Goal: Information Seeking & Learning: Learn about a topic

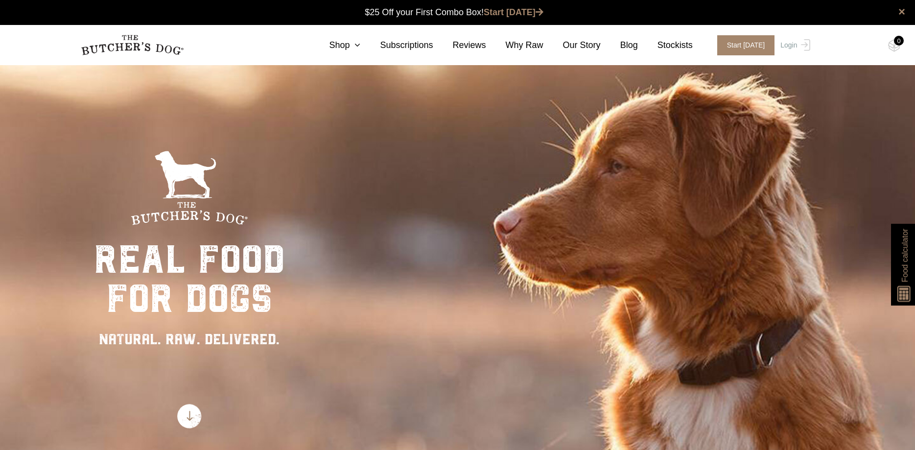
scroll to position [0, 0]
click at [358, 44] on link "Shop" at bounding box center [334, 45] width 51 height 13
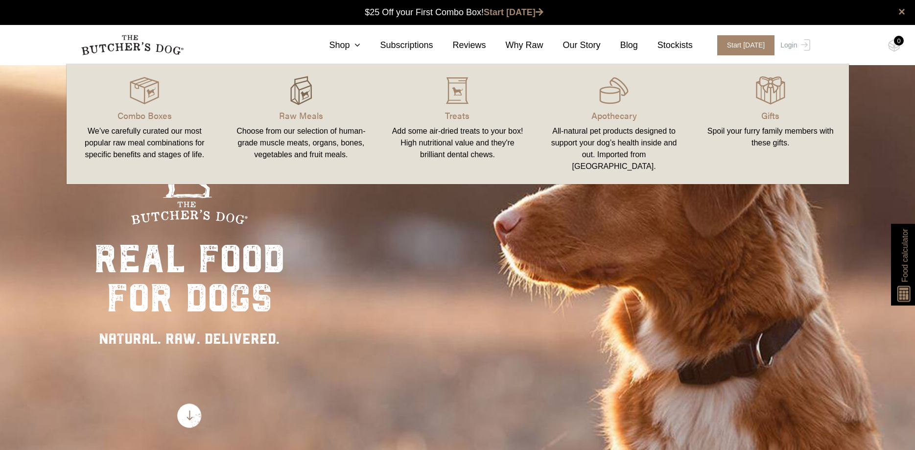
click at [306, 85] on img at bounding box center [300, 90] width 29 height 29
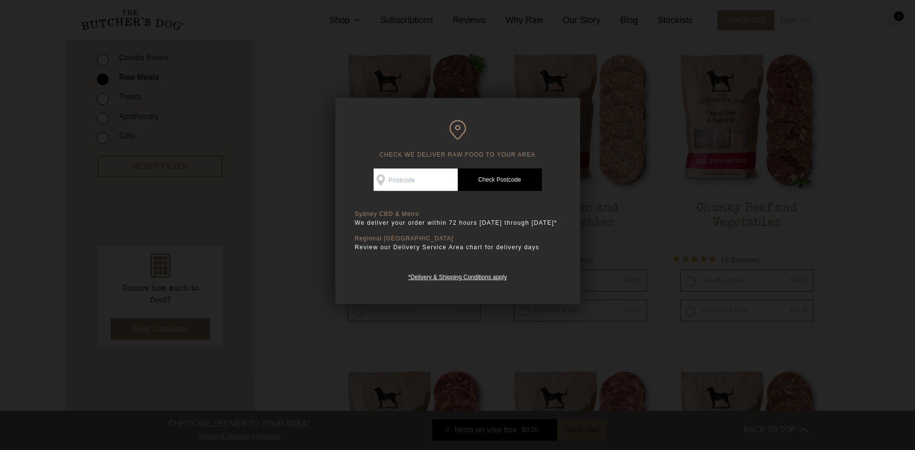
scroll to position [250, 0]
click at [825, 282] on div at bounding box center [457, 225] width 915 height 450
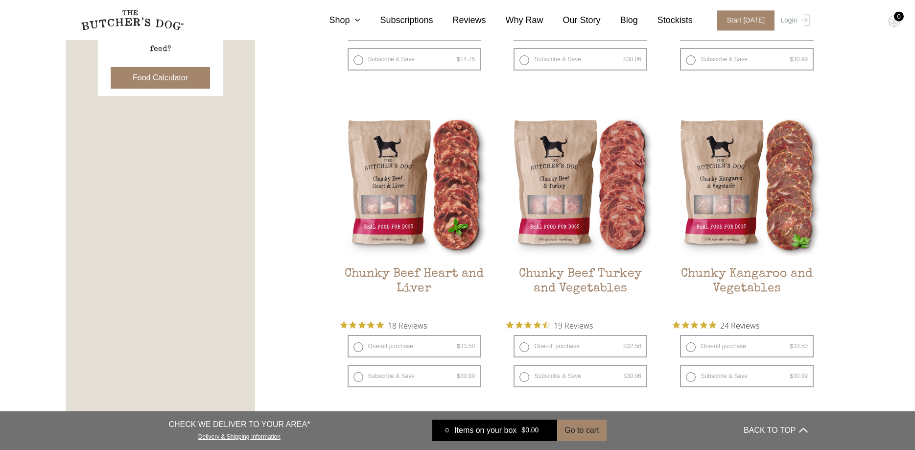
scroll to position [549, 0]
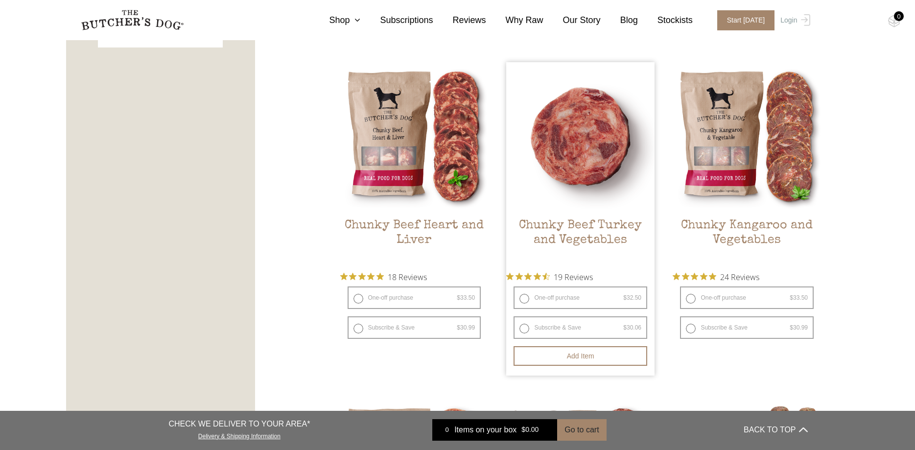
click at [598, 149] on img at bounding box center [580, 136] width 148 height 148
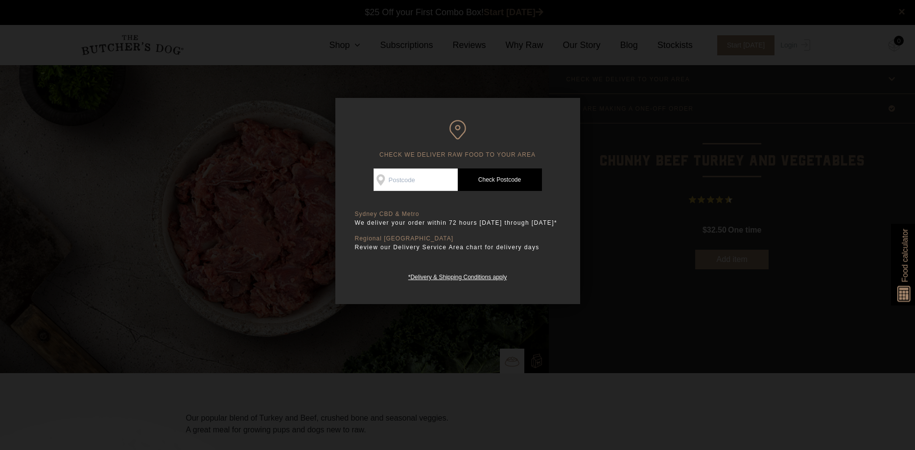
scroll to position [0, 0]
click at [656, 297] on div at bounding box center [457, 225] width 915 height 450
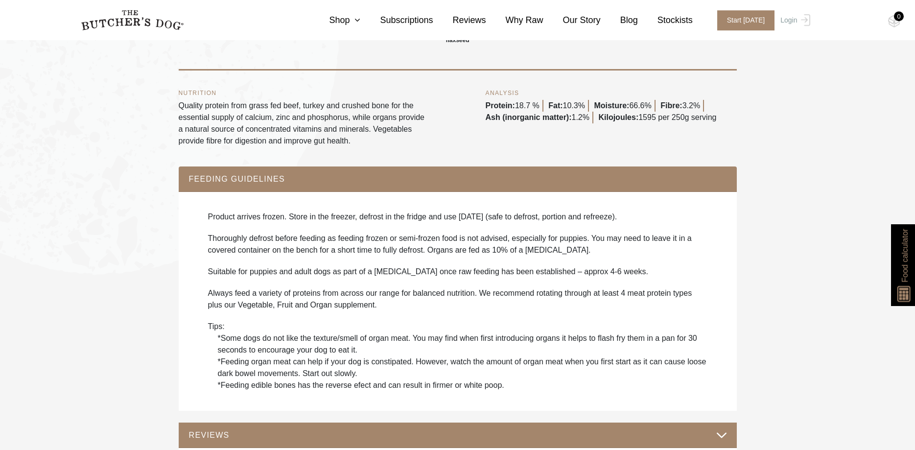
scroll to position [599, 0]
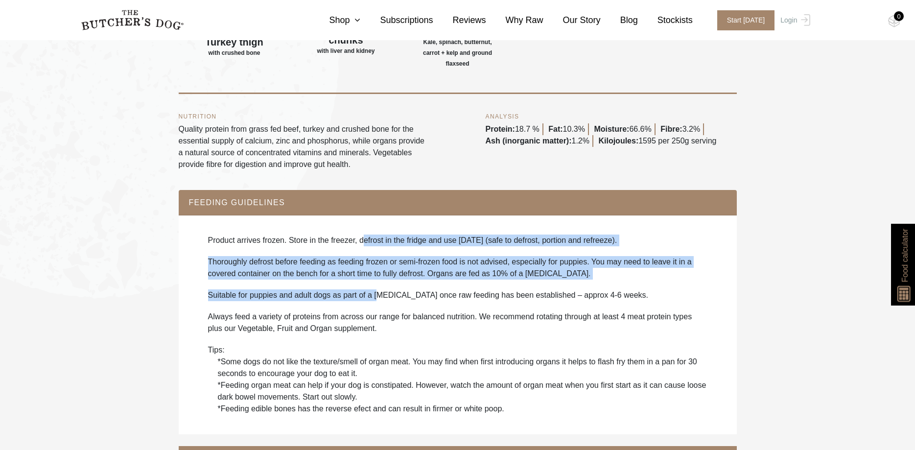
drag, startPoint x: 359, startPoint y: 239, endPoint x: 378, endPoint y: 291, distance: 55.3
click at [378, 291] on div "Product arrives frozen. Store in the freezer, defrost in the fridge and use wit…" at bounding box center [457, 325] width 538 height 200
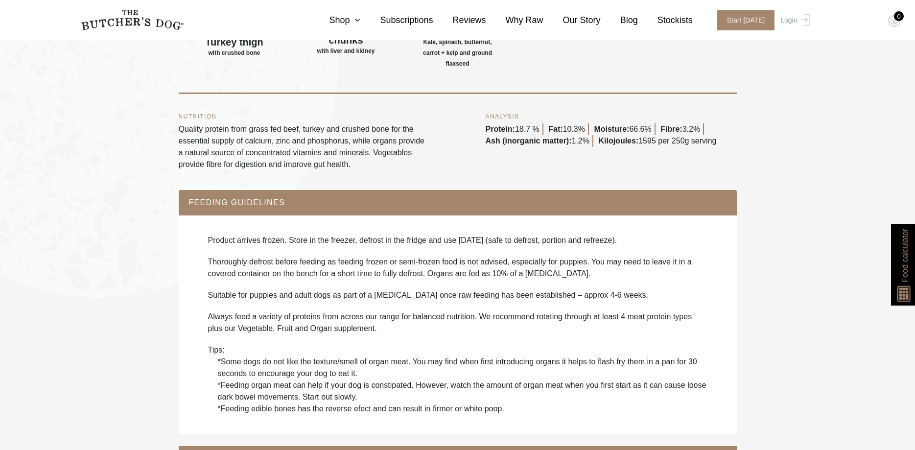
click at [479, 309] on div "Product arrives frozen. Store in the freezer, defrost in the fridge and use wit…" at bounding box center [457, 325] width 538 height 200
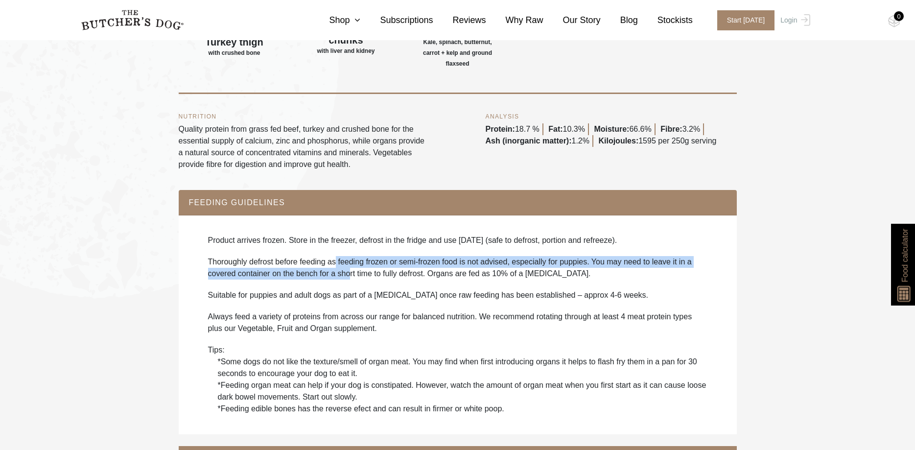
drag, startPoint x: 336, startPoint y: 266, endPoint x: 351, endPoint y: 283, distance: 22.8
click at [351, 283] on div "Product arrives frozen. Store in the freezer, defrost in the fridge and use wit…" at bounding box center [457, 325] width 538 height 200
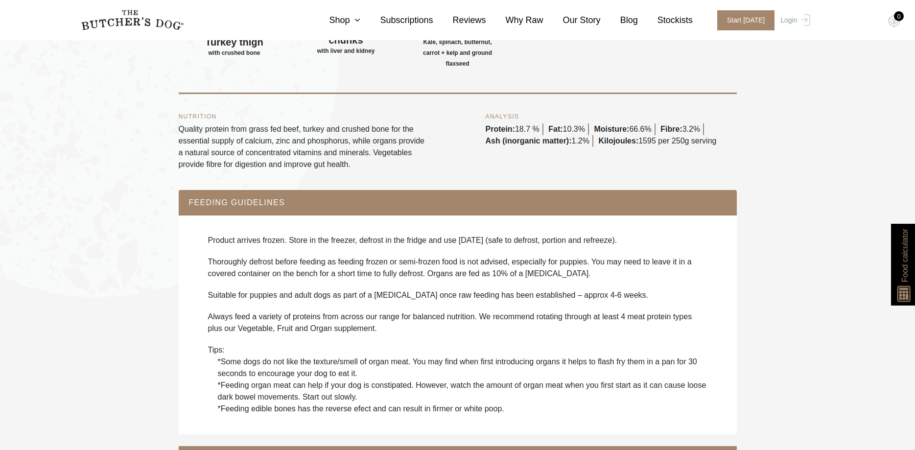
click at [351, 283] on div "Product arrives frozen. Store in the freezer, defrost in the fridge and use wit…" at bounding box center [457, 325] width 538 height 200
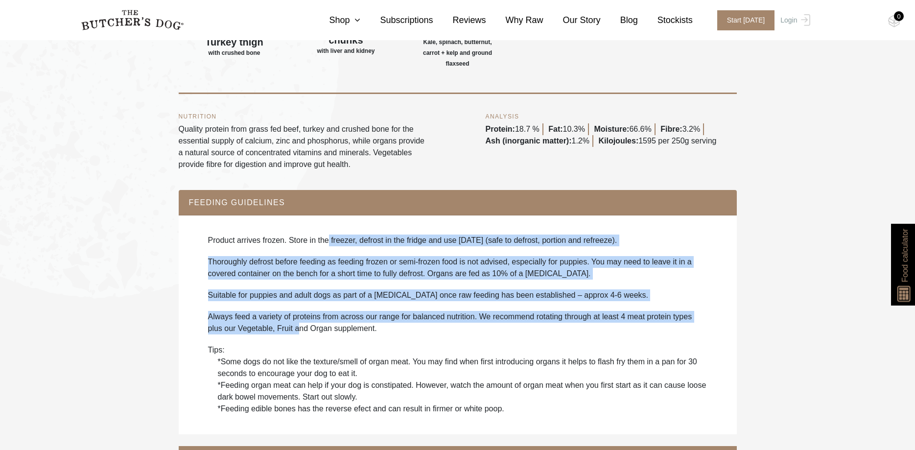
drag, startPoint x: 299, startPoint y: 324, endPoint x: 328, endPoint y: 249, distance: 80.2
click at [328, 249] on div "Product arrives frozen. Store in the freezer, defrost in the fridge and use wit…" at bounding box center [457, 325] width 538 height 200
click at [621, 272] on p "Thoroughly defrost before feeding as feeding frozen or semi-frozen food is not …" at bounding box center [457, 267] width 499 height 23
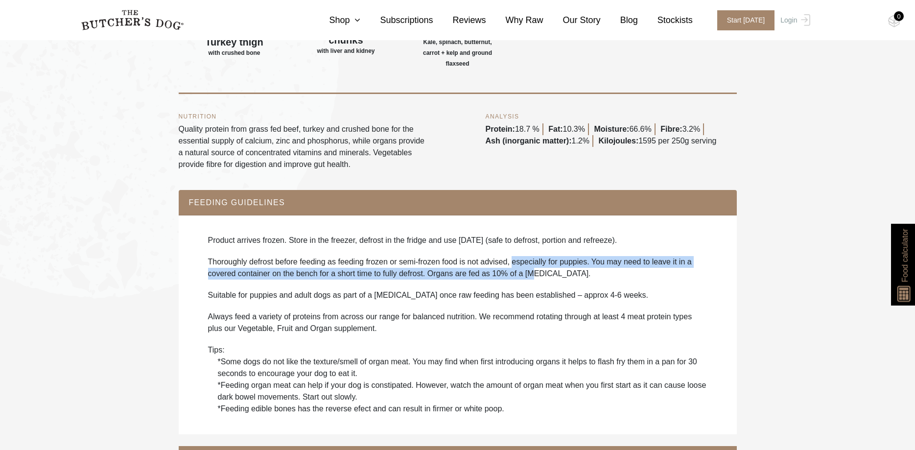
drag, startPoint x: 532, startPoint y: 273, endPoint x: 514, endPoint y: 253, distance: 27.0
click at [514, 253] on div "Product arrives frozen. Store in the freezer, defrost in the fridge and use wit…" at bounding box center [457, 325] width 538 height 200
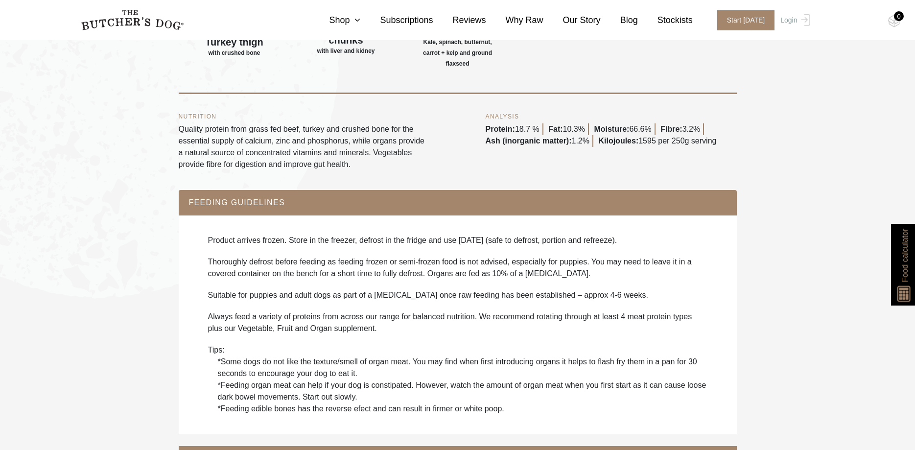
click at [336, 322] on p "Always feed a variety of proteins from across our range for balanced nutrition.…" at bounding box center [457, 322] width 499 height 23
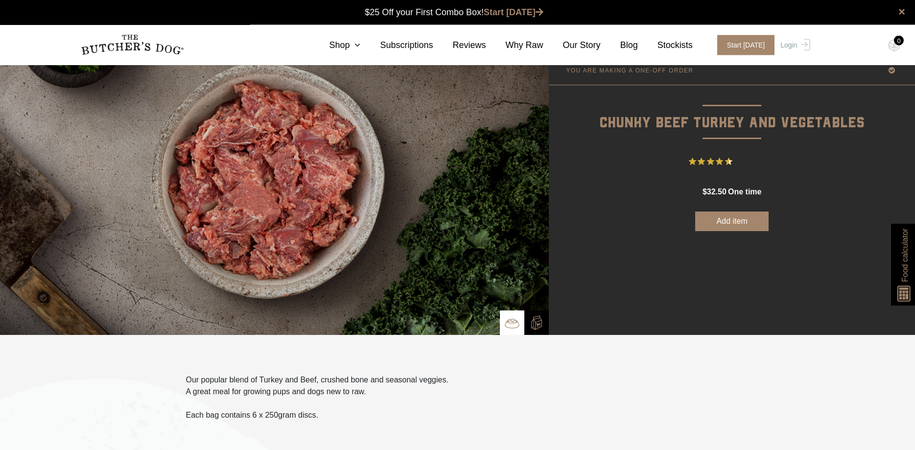
scroll to position [0, 0]
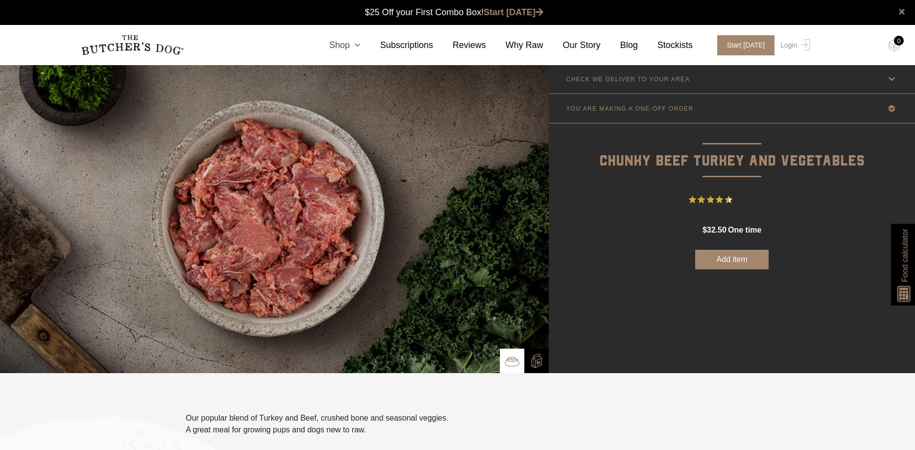
click at [355, 47] on link "Shop" at bounding box center [334, 45] width 51 height 13
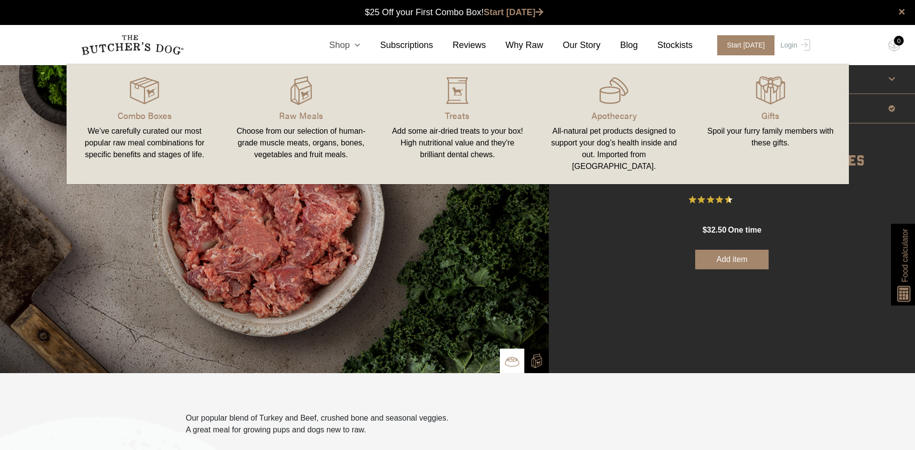
click at [356, 47] on link "Shop" at bounding box center [334, 45] width 51 height 13
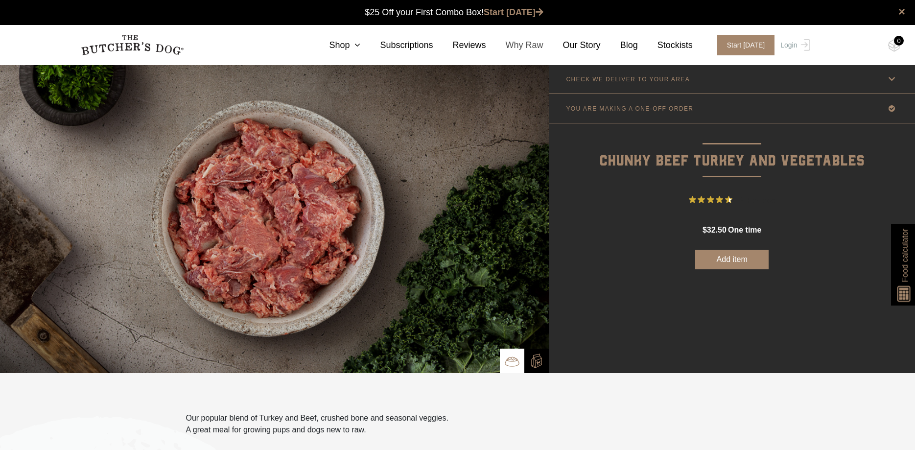
click at [531, 47] on link "Why Raw" at bounding box center [514, 45] width 57 height 13
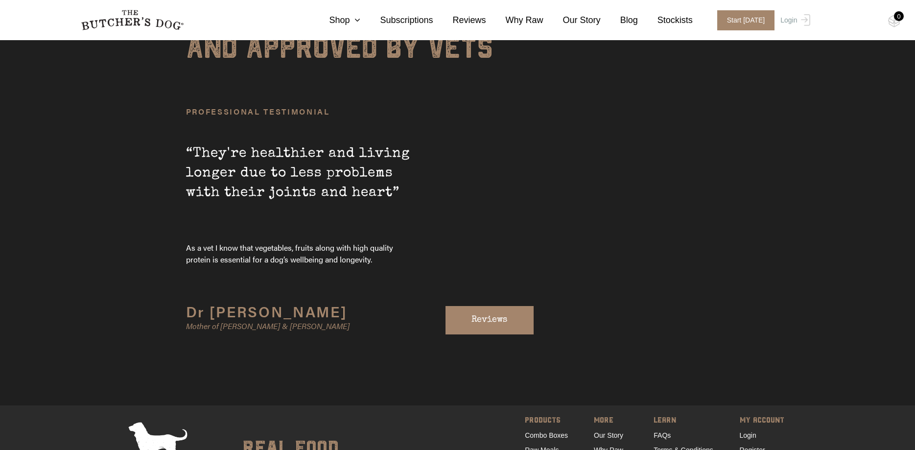
scroll to position [3344, 0]
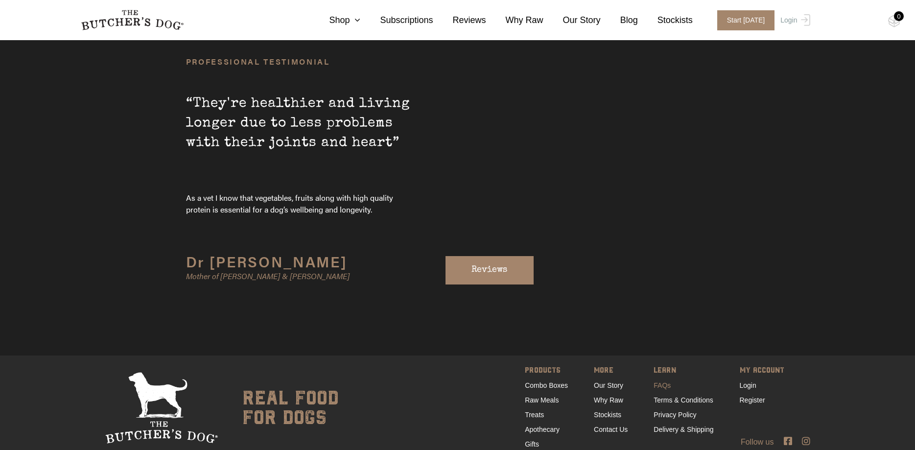
click at [663, 381] on link "FAQs" at bounding box center [661, 385] width 17 height 8
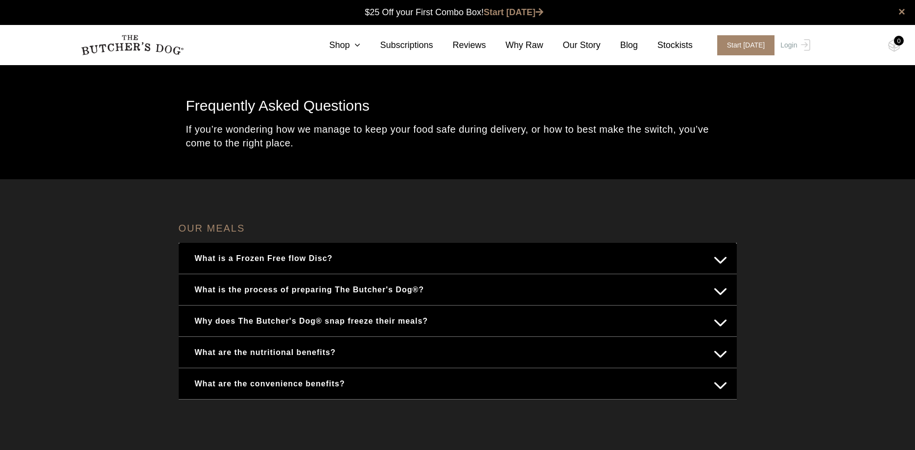
click at [269, 258] on button "What is a Frozen Free flow Disc?" at bounding box center [457, 258] width 538 height 19
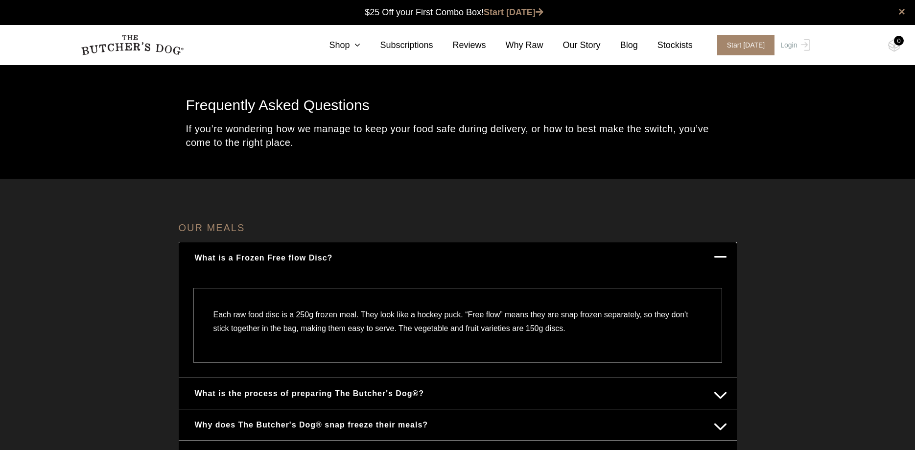
click at [399, 384] on button "What is the process of preparing The Butcher's Dog®?" at bounding box center [457, 393] width 538 height 19
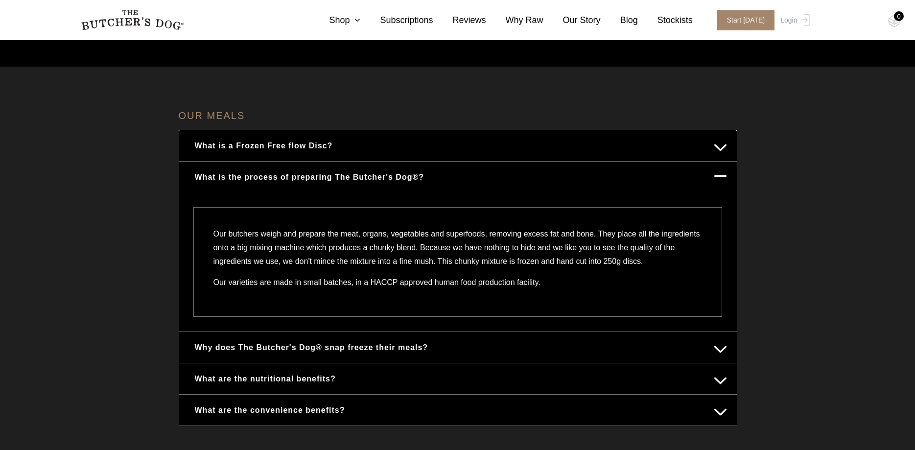
scroll to position [150, 0]
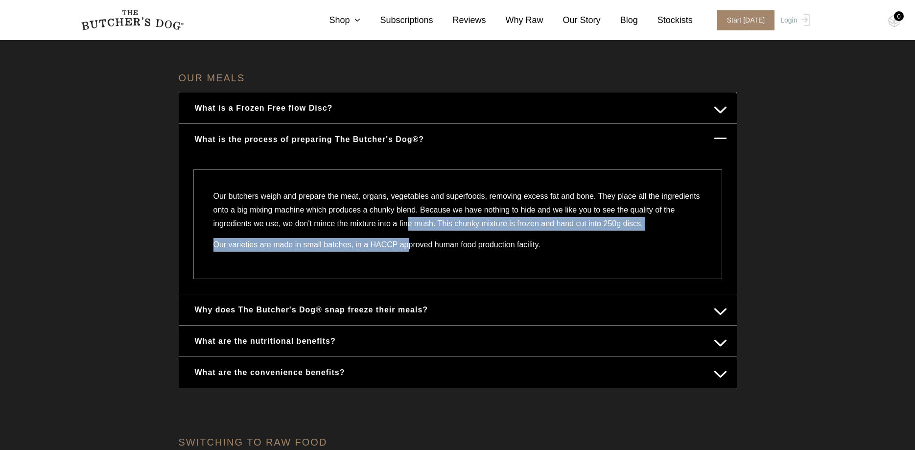
drag, startPoint x: 404, startPoint y: 248, endPoint x: 407, endPoint y: 220, distance: 28.0
click at [409, 218] on div "Our butchers weigh and prepare the meat, organs, vegetables and superfoods, rem…" at bounding box center [457, 224] width 528 height 110
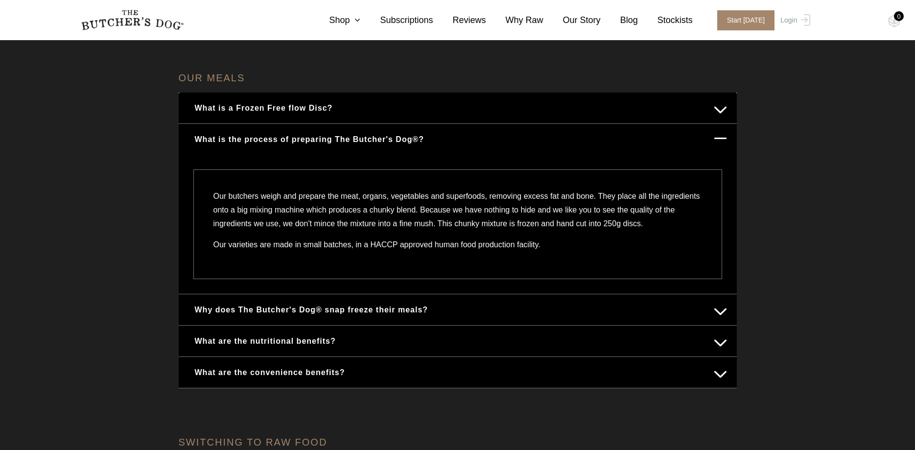
click at [625, 256] on p "Our varieties are made in small batches, in a HACCP approved human food product…" at bounding box center [457, 248] width 488 height 21
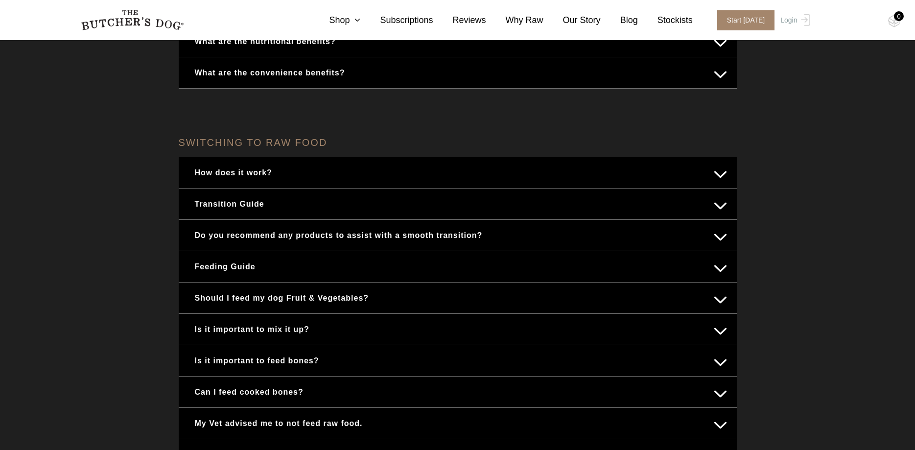
click at [262, 261] on button "Feeding Guide" at bounding box center [457, 266] width 538 height 19
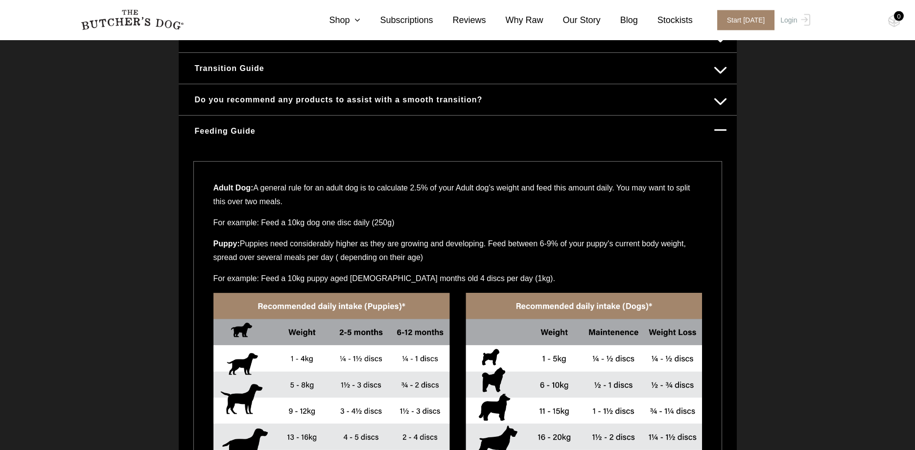
scroll to position [460, 0]
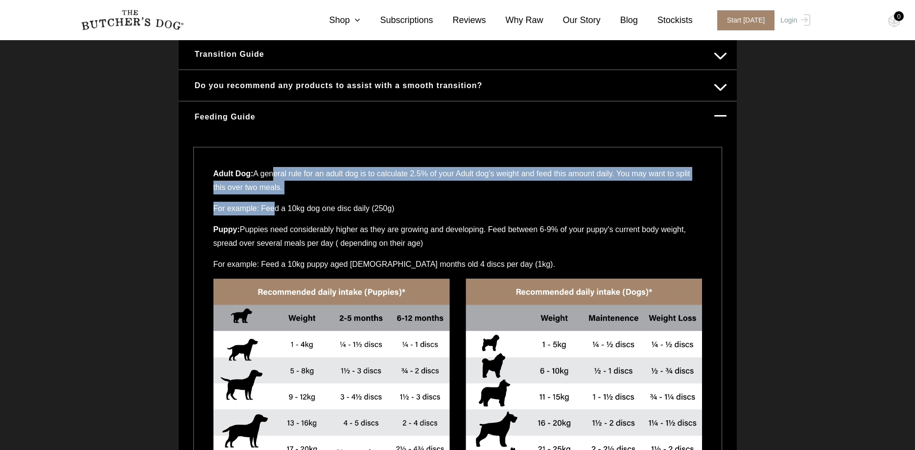
drag, startPoint x: 270, startPoint y: 175, endPoint x: 275, endPoint y: 212, distance: 37.0
click at [274, 211] on div "Adult Dog: A general rule for an adult dog is to calculate 2.5% of your Adult d…" at bounding box center [457, 424] width 528 height 555
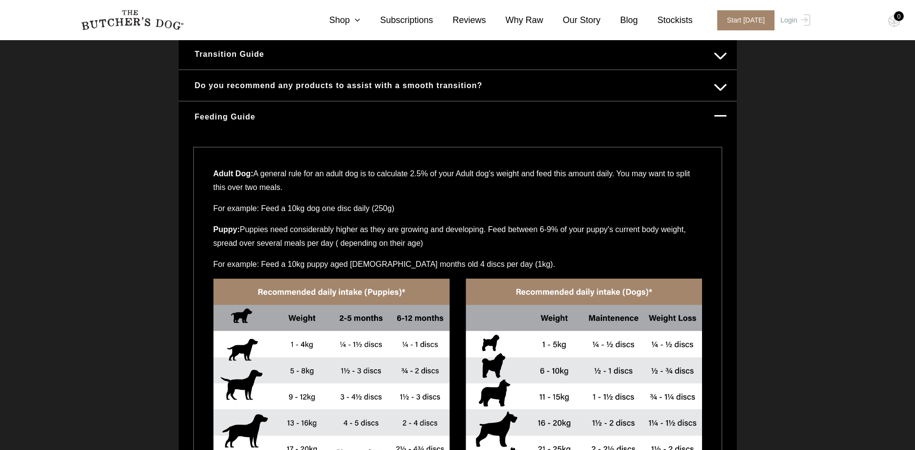
click at [298, 224] on p "Puppy: Puppies need considerably higher as they are growing and developing. Fee…" at bounding box center [457, 240] width 488 height 35
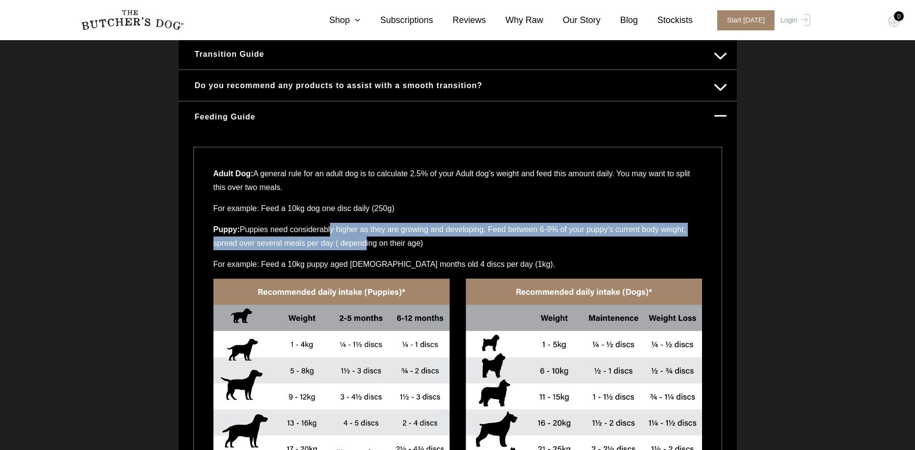
drag, startPoint x: 344, startPoint y: 236, endPoint x: 358, endPoint y: 242, distance: 14.9
click at [358, 242] on p "Puppy: Puppies need considerably higher as they are growing and developing. Fee…" at bounding box center [457, 240] width 488 height 35
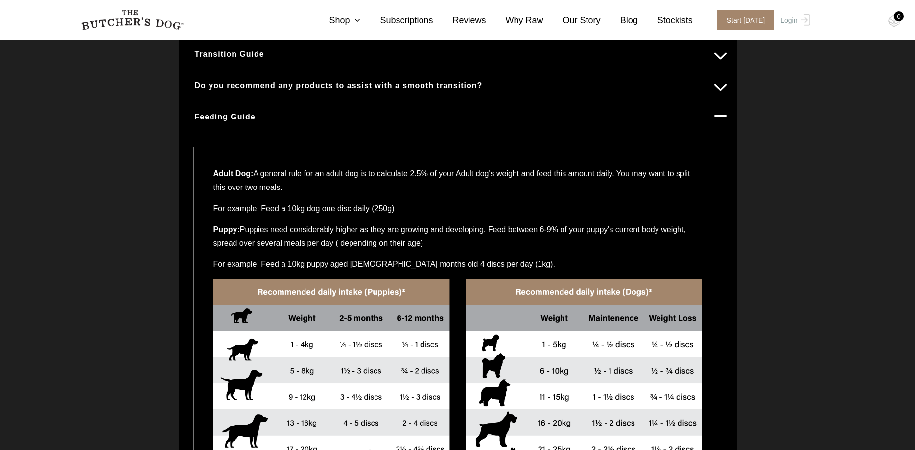
click at [282, 215] on p "For example: Feed a 10kg dog one disc daily (250g)" at bounding box center [457, 212] width 488 height 21
drag, startPoint x: 333, startPoint y: 197, endPoint x: 344, endPoint y: 223, distance: 28.9
click at [344, 223] on div "Adult Dog: A general rule for an adult dog is to calculate 2.5% of your Adult d…" at bounding box center [457, 424] width 528 height 555
drag, startPoint x: 420, startPoint y: 247, endPoint x: 398, endPoint y: 227, distance: 30.1
click at [398, 227] on p "Puppy: Puppies need considerably higher as they are growing and developing. Fee…" at bounding box center [457, 240] width 488 height 35
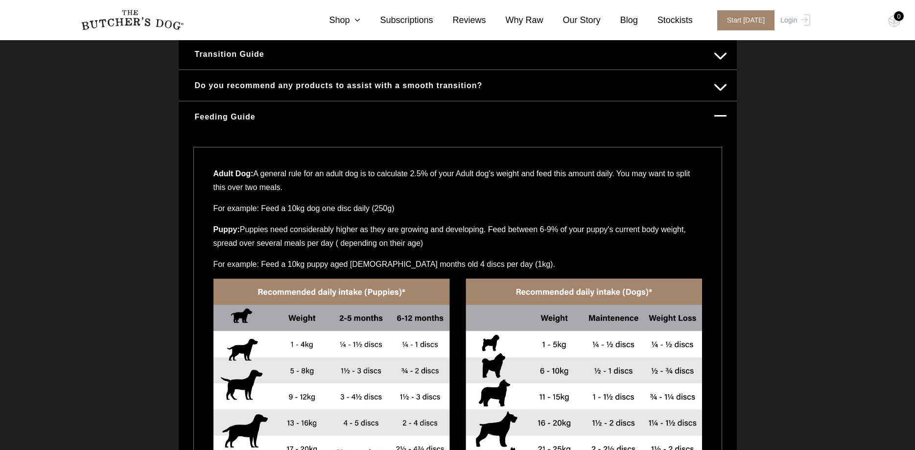
click at [778, 354] on div "OUR MEALS What is a Frozen Free flow Disc? Each raw food disc is a 250g frozen …" at bounding box center [457, 345] width 915 height 1252
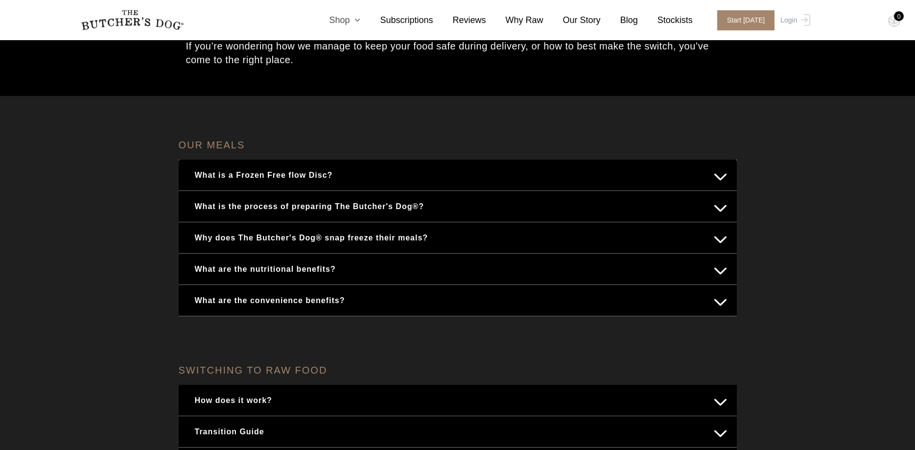
scroll to position [0, 0]
